Goal: Information Seeking & Learning: Learn about a topic

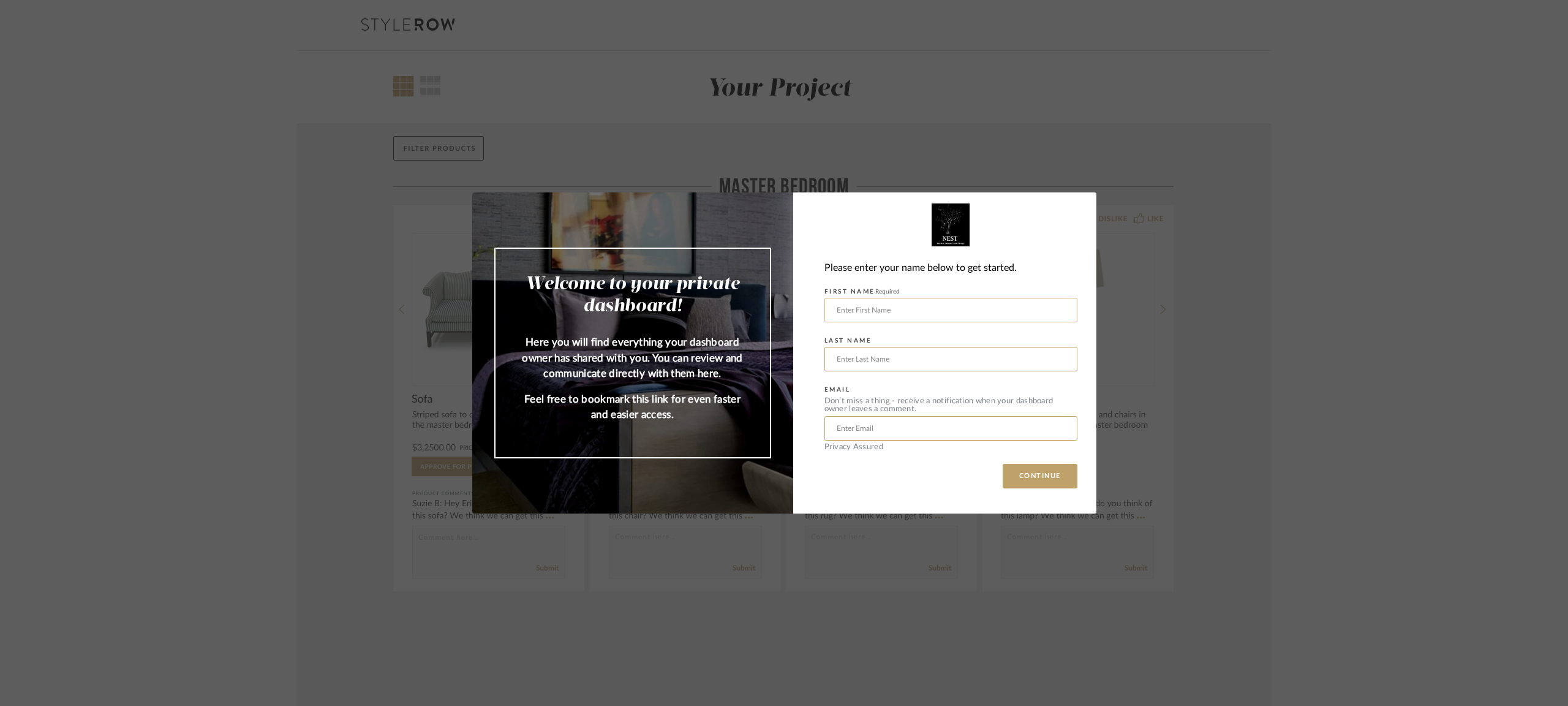
click at [910, 313] on input "text" at bounding box center [951, 310] width 253 height 24
type input "[PERSON_NAME]"
type input "giffort"
type input "[EMAIL_ADDRESS][DOMAIN_NAME]"
click at [1019, 479] on button "CONTINUE" at bounding box center [1040, 476] width 75 height 24
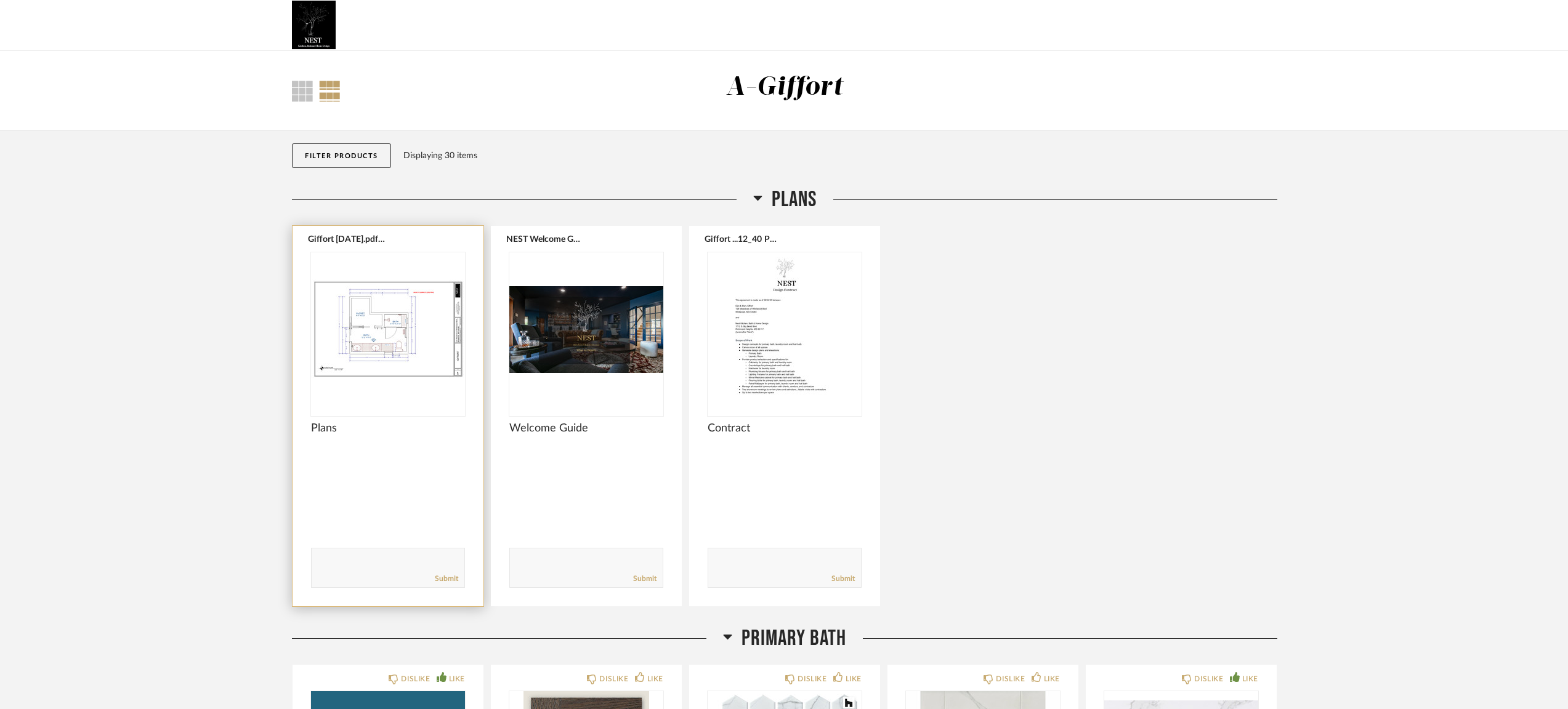
click at [370, 332] on img "0" at bounding box center [388, 329] width 154 height 154
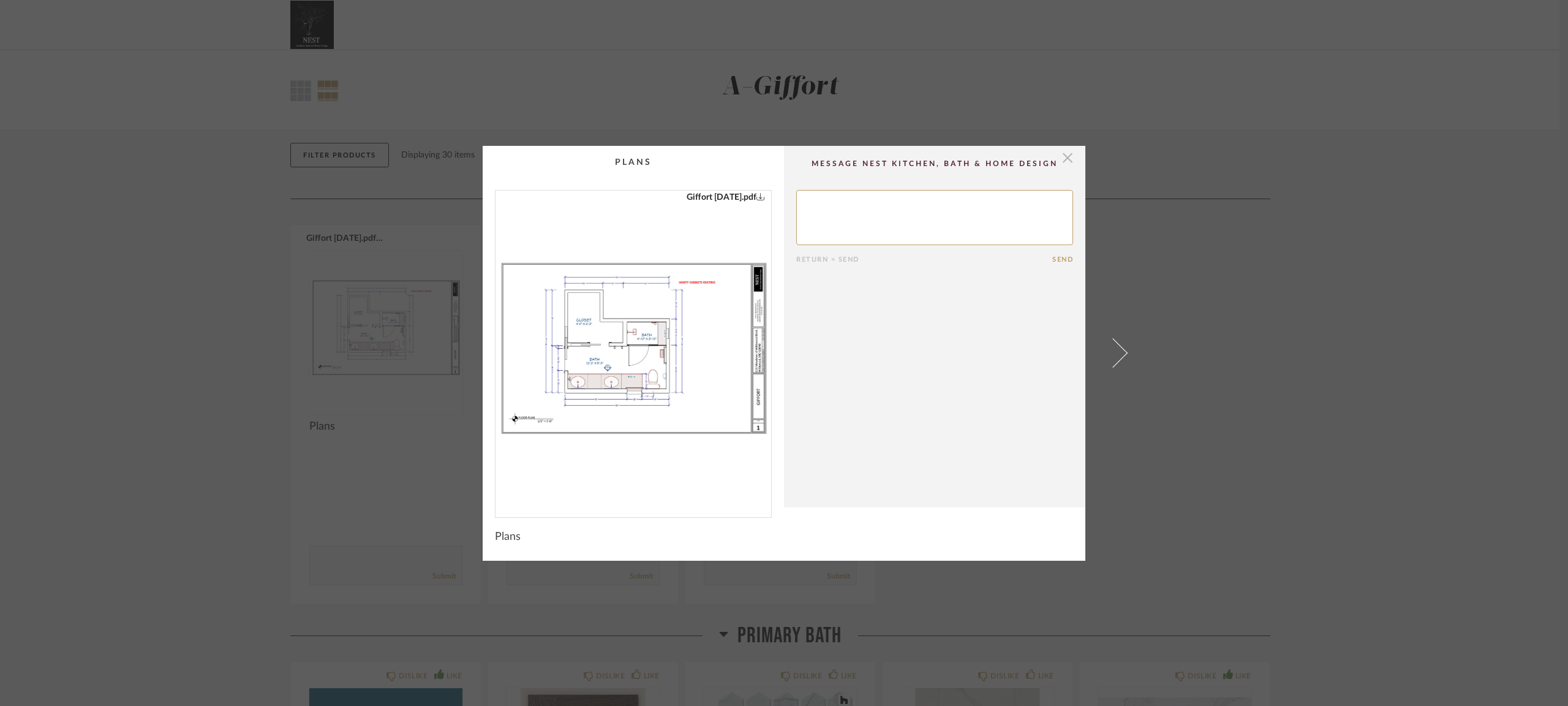
click at [1060, 161] on span "button" at bounding box center [1068, 158] width 24 height 24
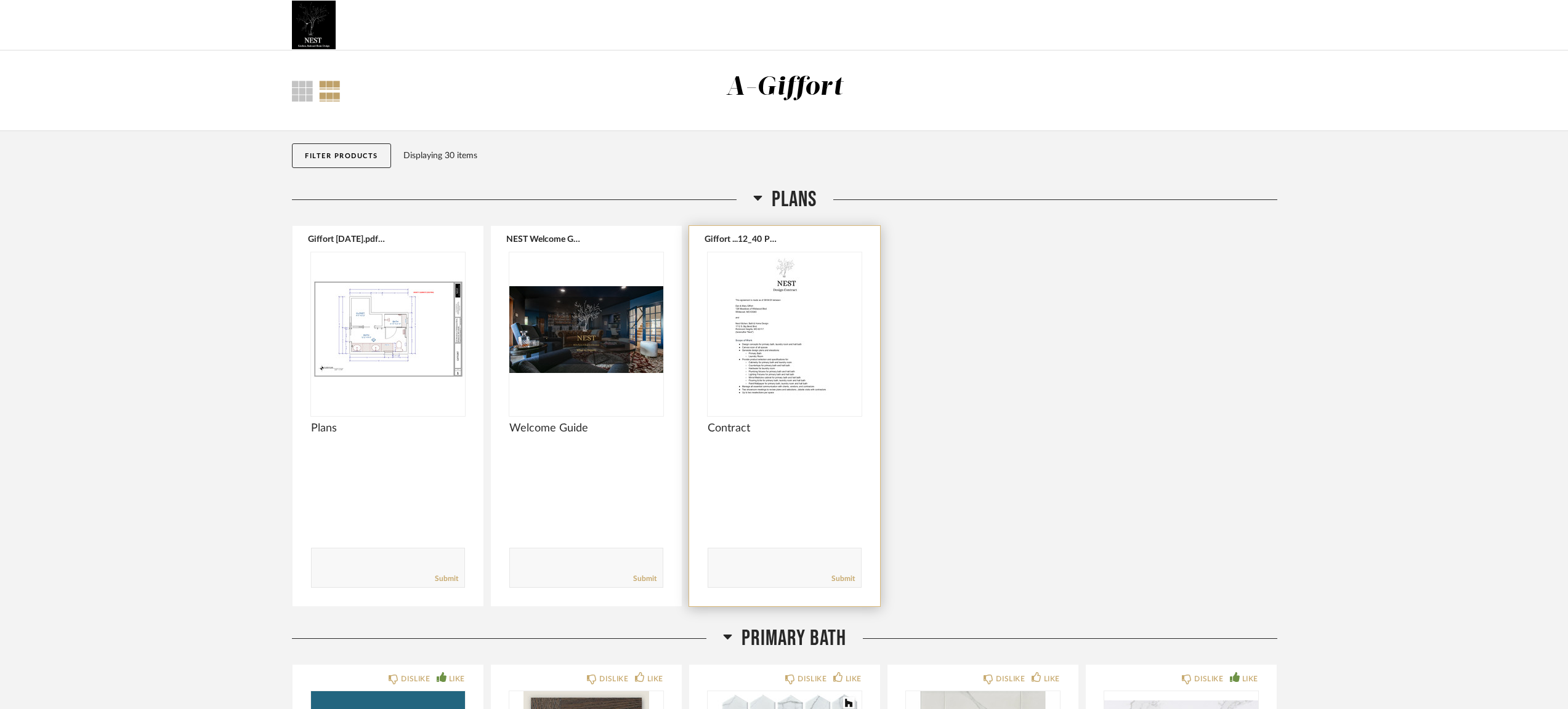
click at [766, 384] on img "0" at bounding box center [784, 329] width 154 height 154
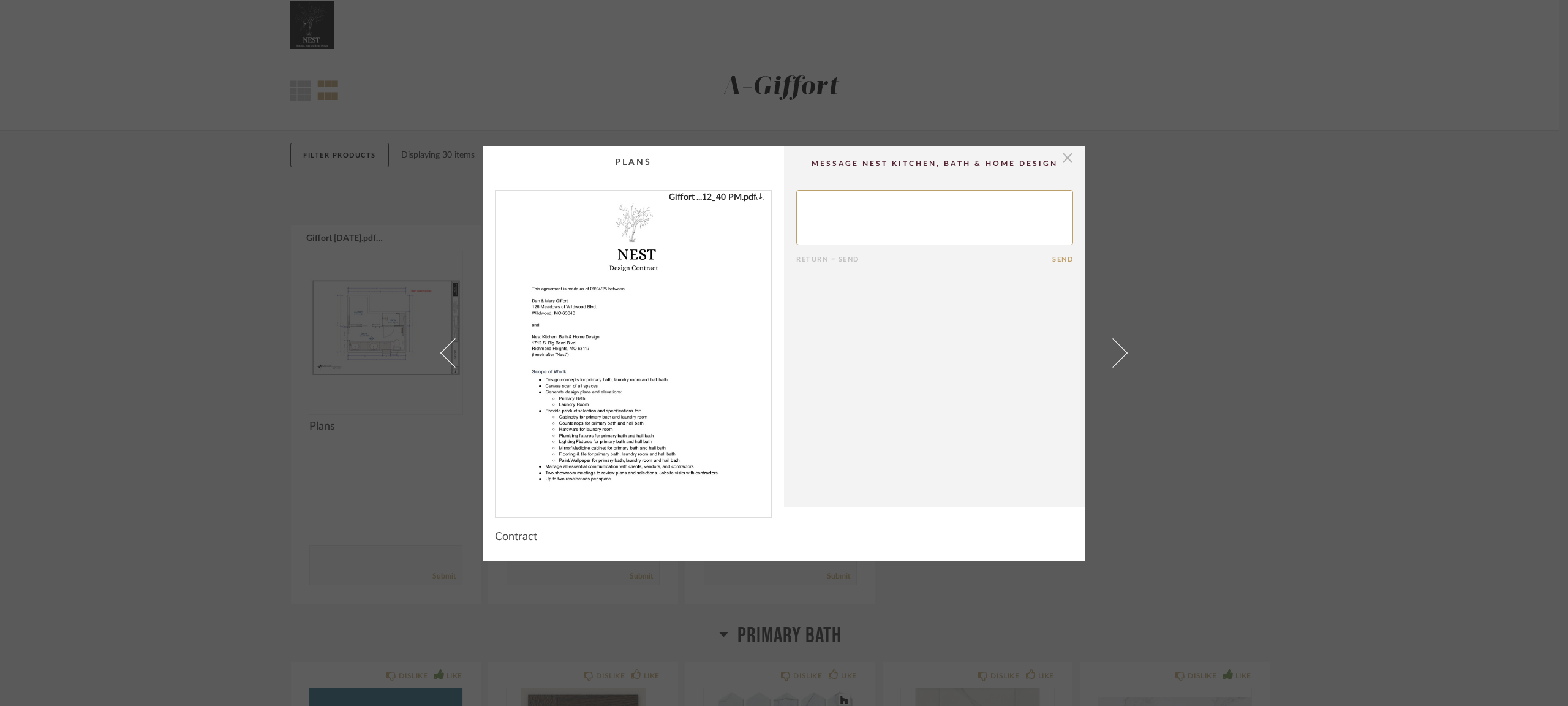
click at [1064, 159] on span "button" at bounding box center [1068, 158] width 24 height 24
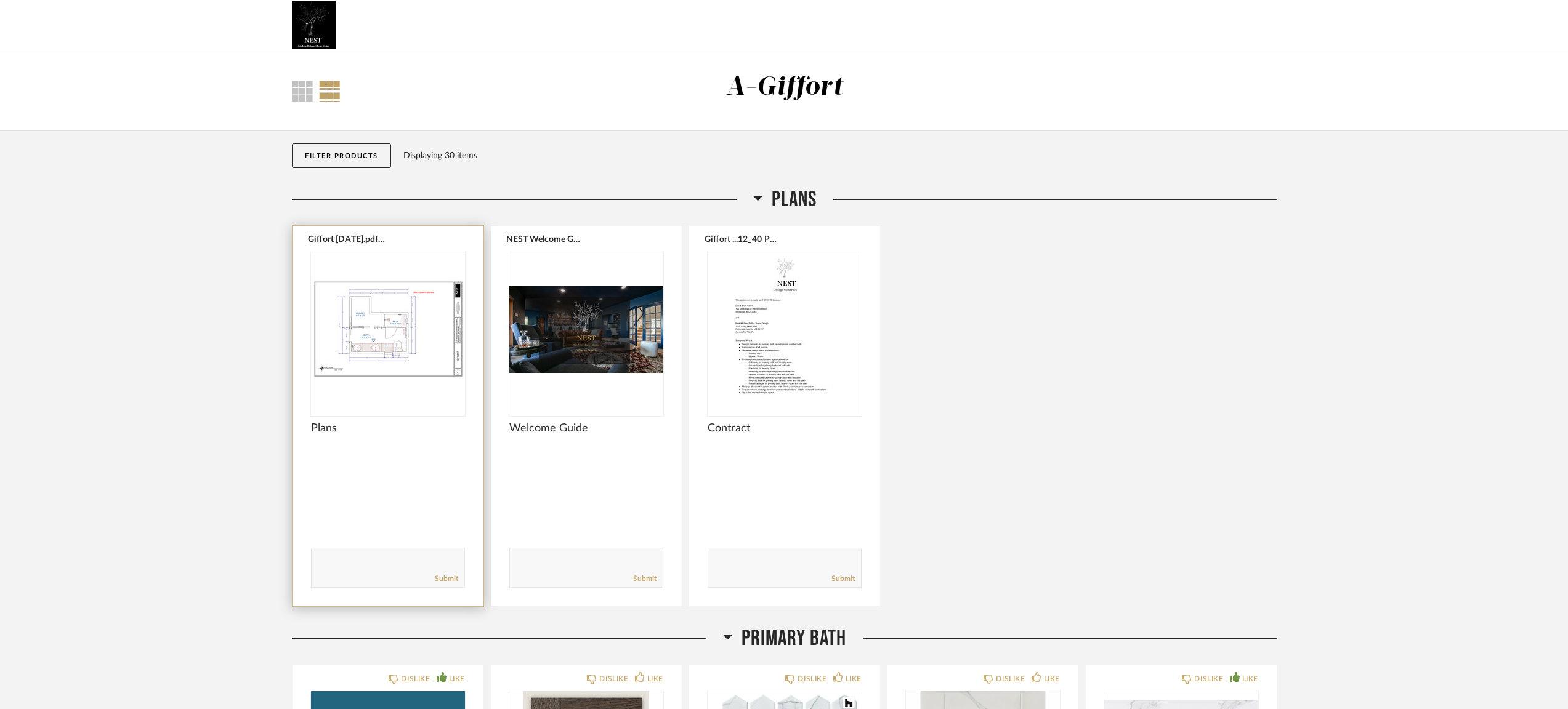
click at [337, 361] on img "0" at bounding box center [388, 329] width 154 height 154
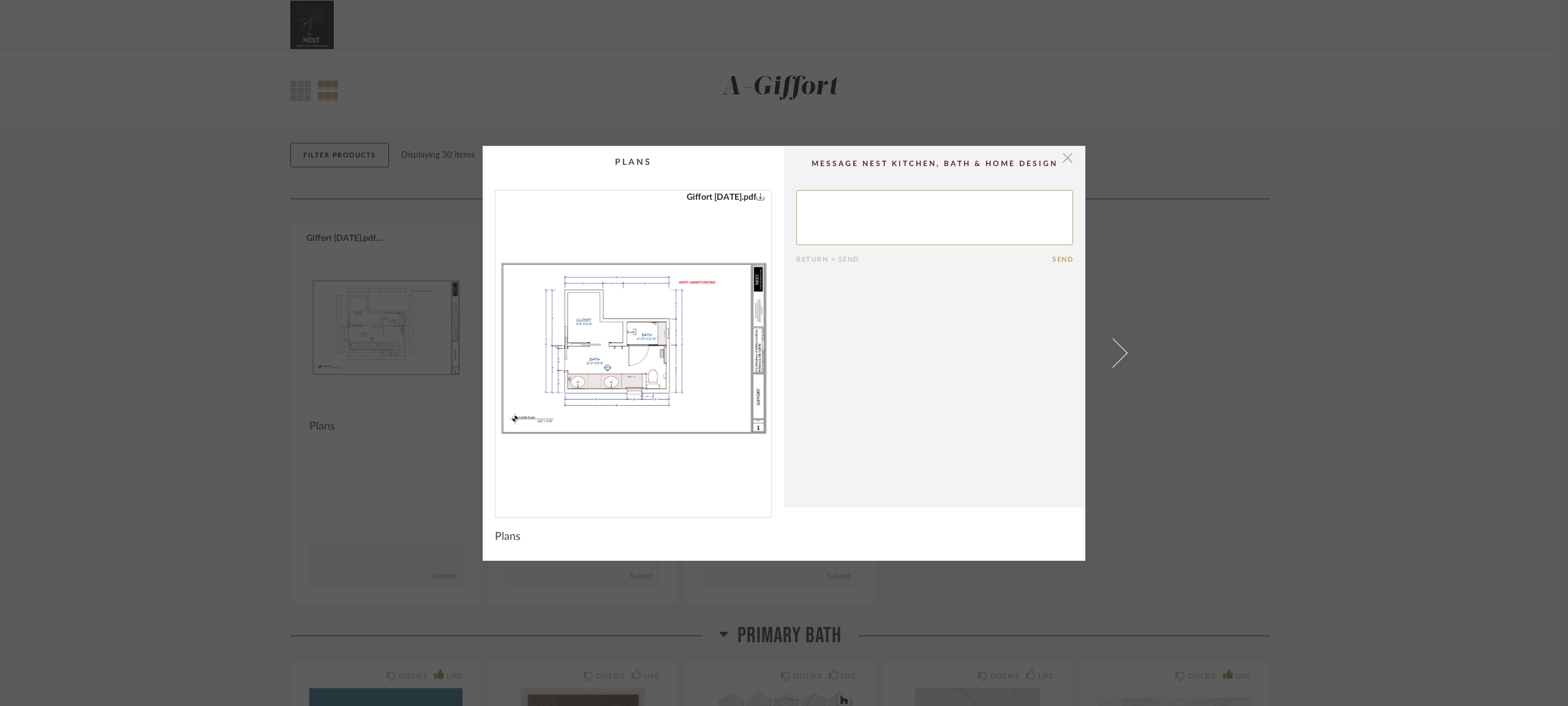
click at [1063, 159] on span "button" at bounding box center [1068, 158] width 24 height 24
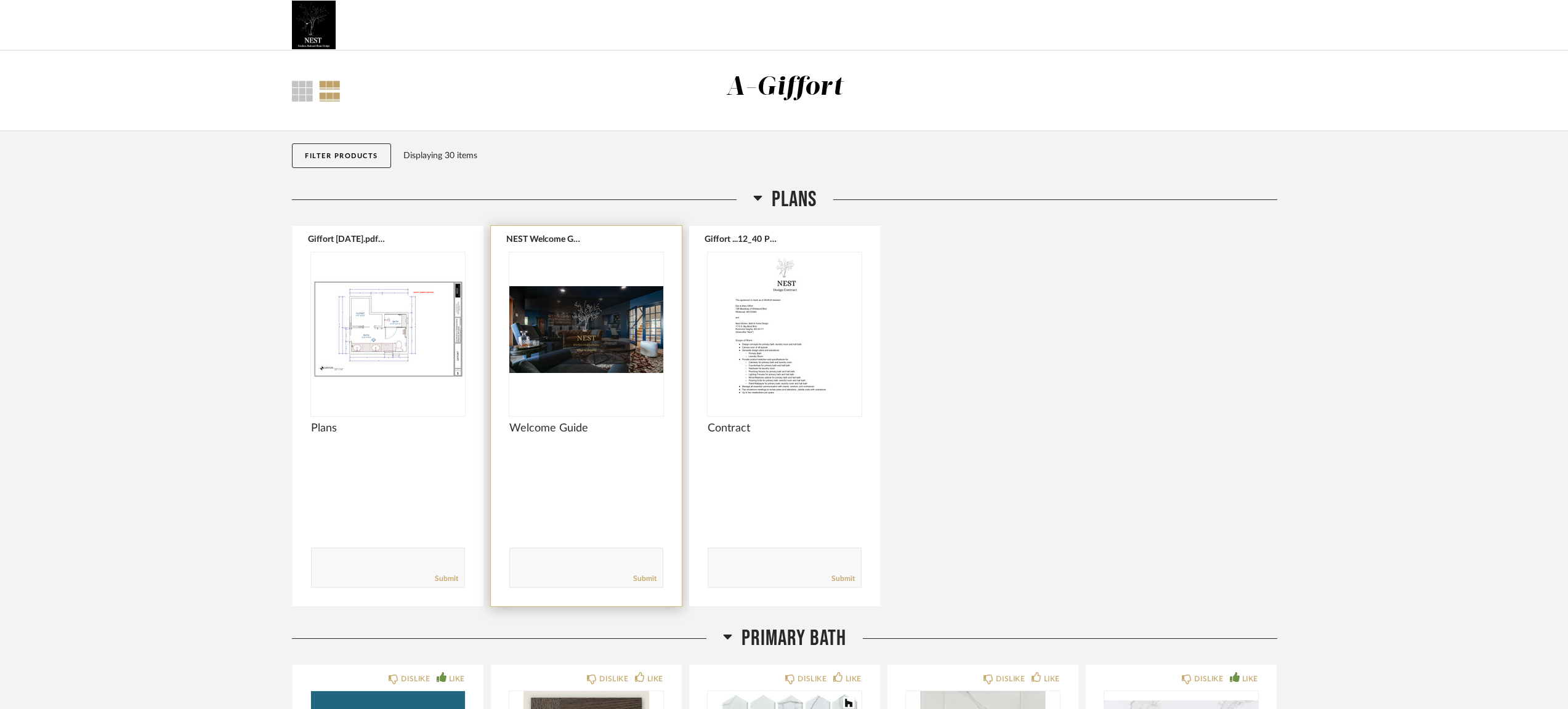
click at [526, 429] on span "Welcome Guide" at bounding box center [586, 429] width 154 height 13
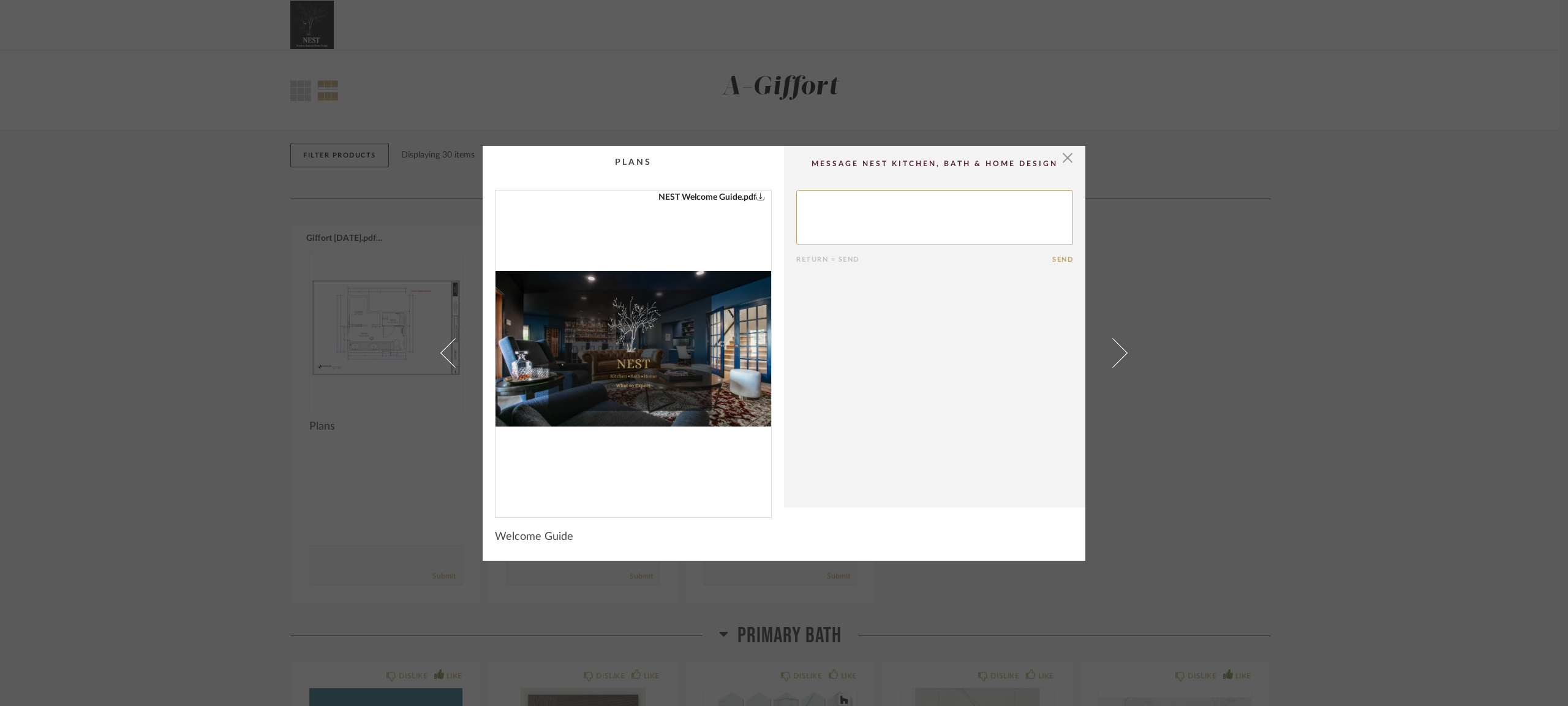
click at [629, 390] on img "0" at bounding box center [633, 349] width 275 height 317
click at [242, 345] on div "× NEST Welcome Guide.pdf Return = Send Send Welcome Guide" at bounding box center [784, 353] width 1568 height 706
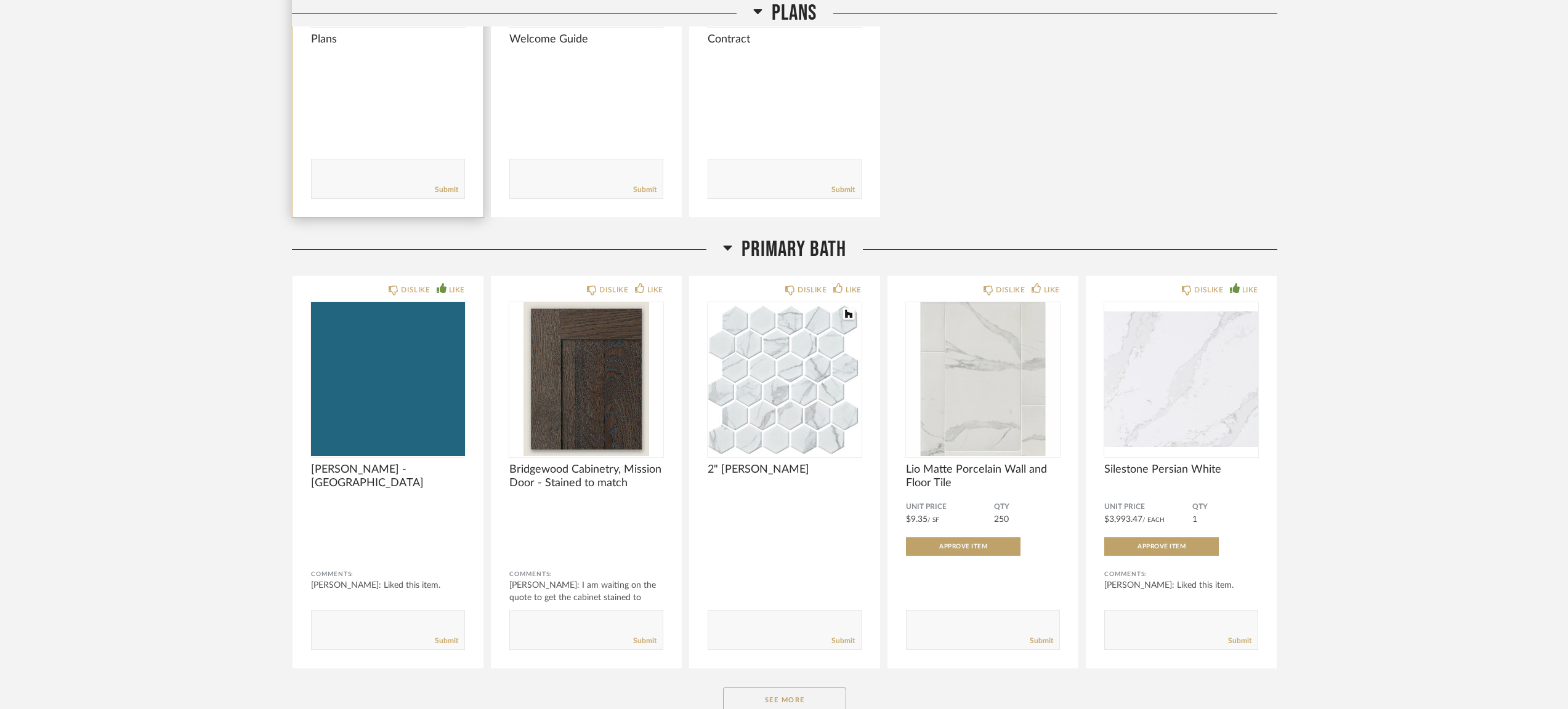
scroll to position [447, 0]
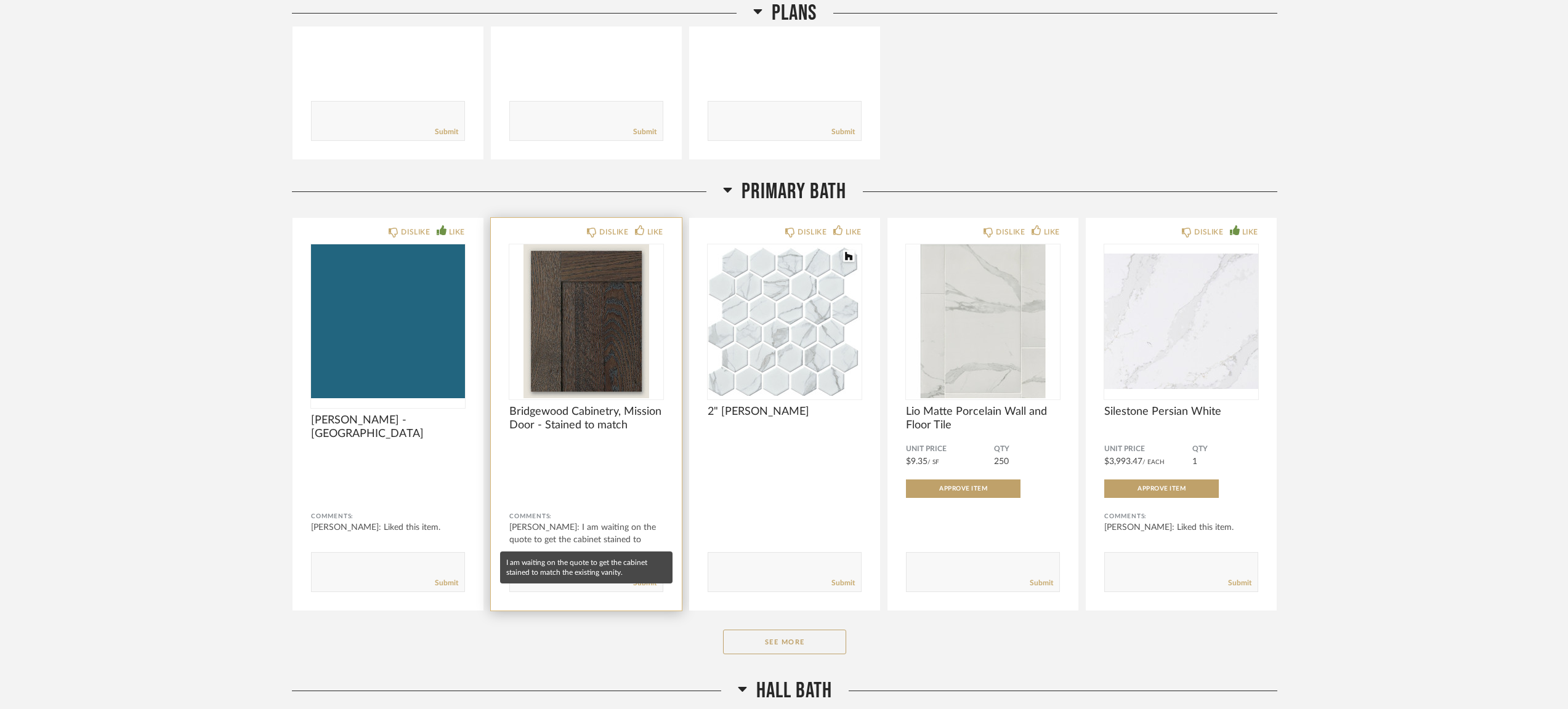
click at [626, 533] on div "[PERSON_NAME]: I am waiting on the quote to get the cabinet stained to mat..." at bounding box center [586, 540] width 154 height 37
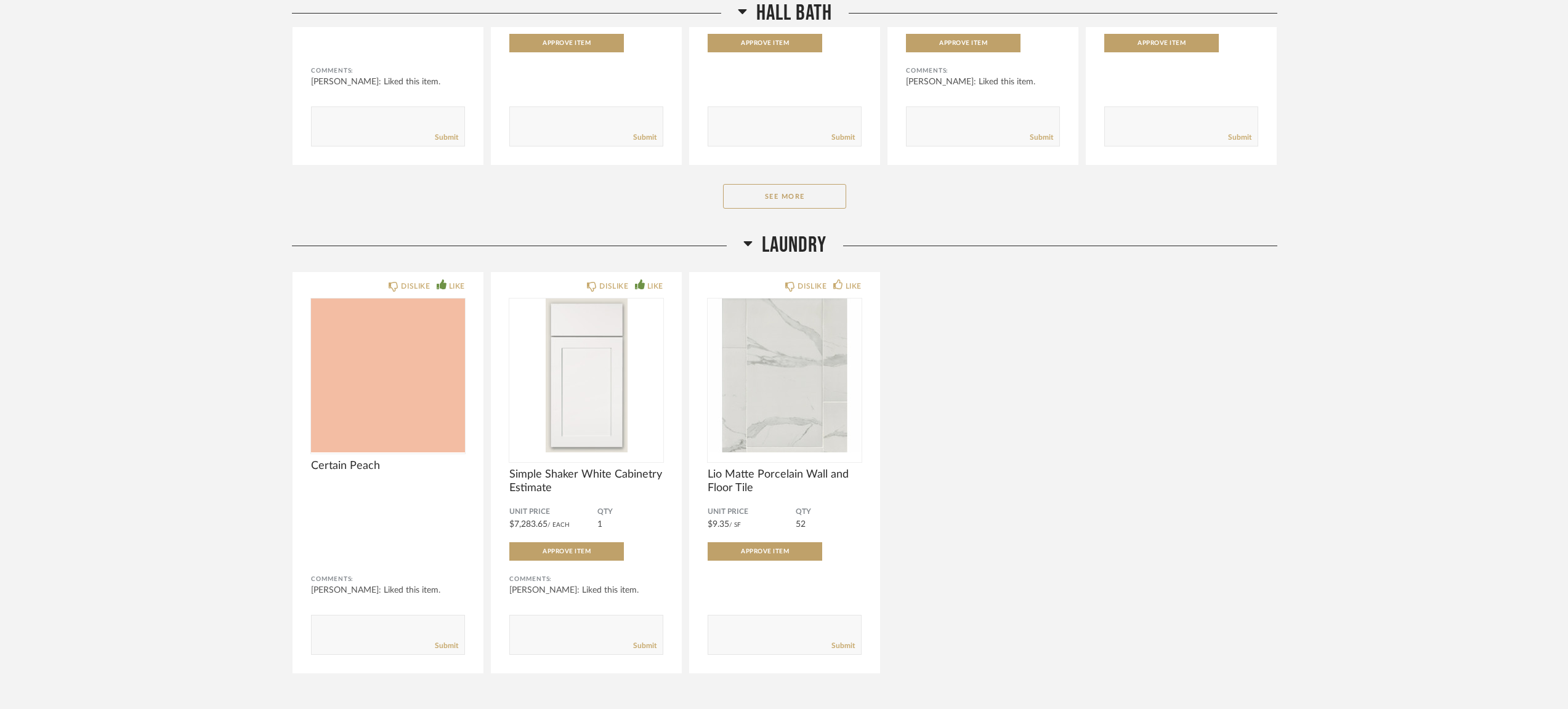
scroll to position [1476, 0]
